Goal: Navigation & Orientation: Find specific page/section

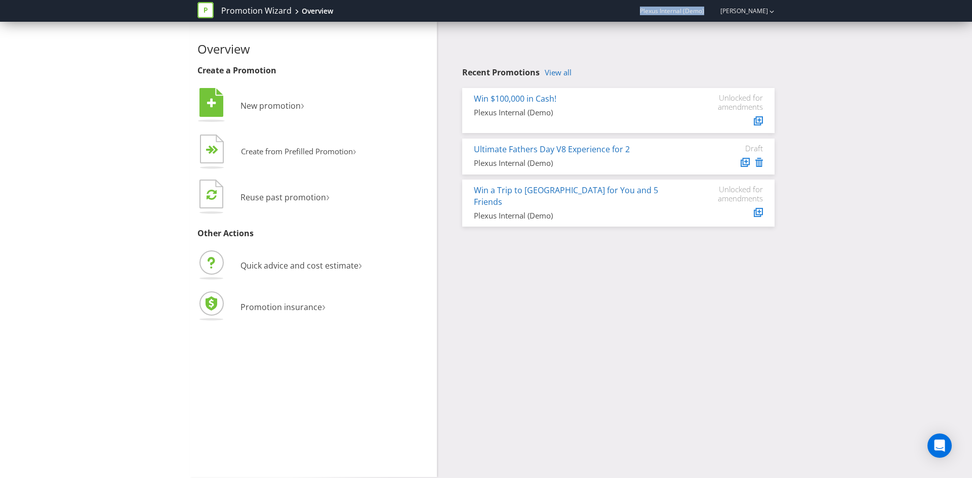
drag, startPoint x: 713, startPoint y: 13, endPoint x: 636, endPoint y: 17, distance: 77.6
click at [636, 17] on div "Promotion Wizard Overview Plexus Internal (Demo) Alvin Selfaison" at bounding box center [485, 11] width 577 height 22
